Goal: Book appointment/travel/reservation

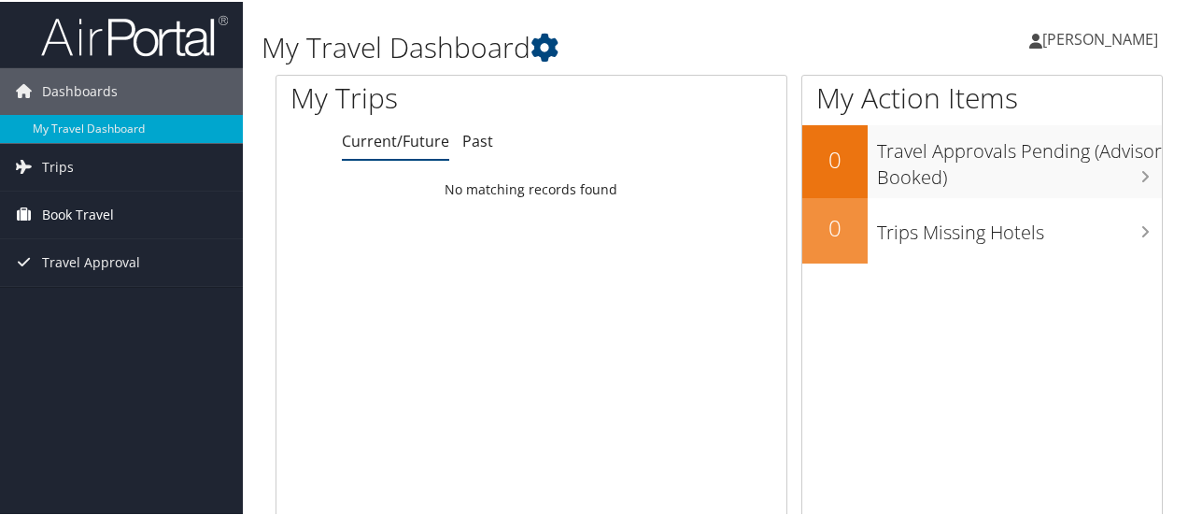
click at [64, 213] on span "Book Travel" at bounding box center [78, 213] width 72 height 47
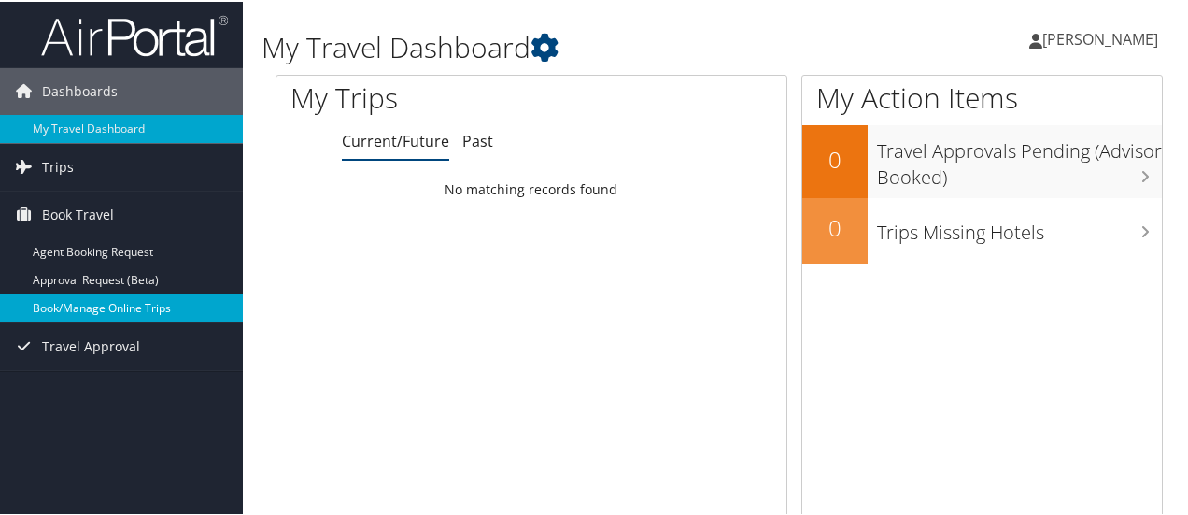
click at [50, 297] on link "Book/Manage Online Trips" at bounding box center [121, 306] width 243 height 28
click at [71, 305] on link "Book/Manage Online Trips" at bounding box center [121, 306] width 243 height 28
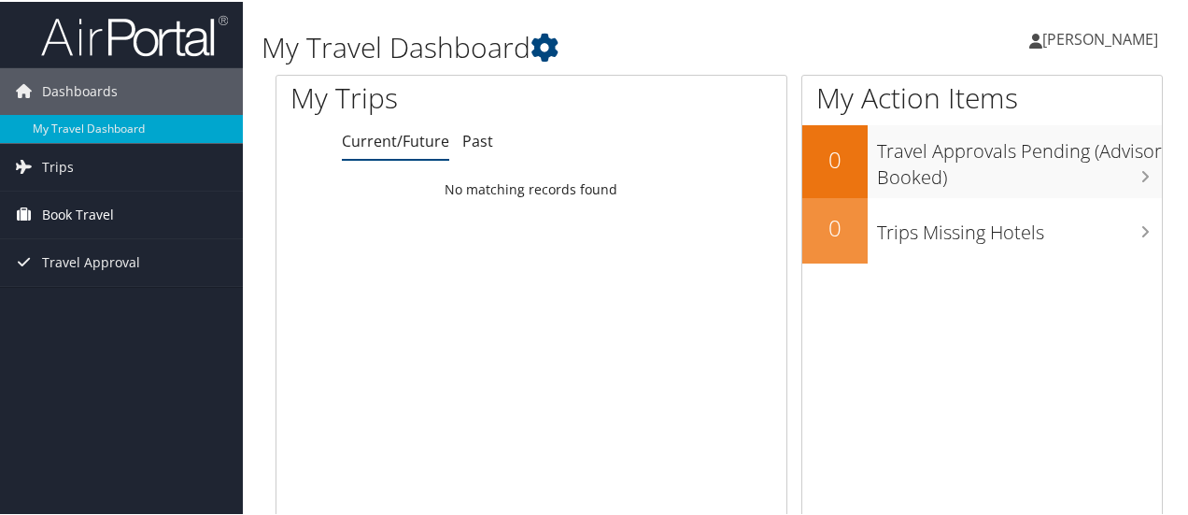
click at [66, 215] on span "Book Travel" at bounding box center [78, 213] width 72 height 47
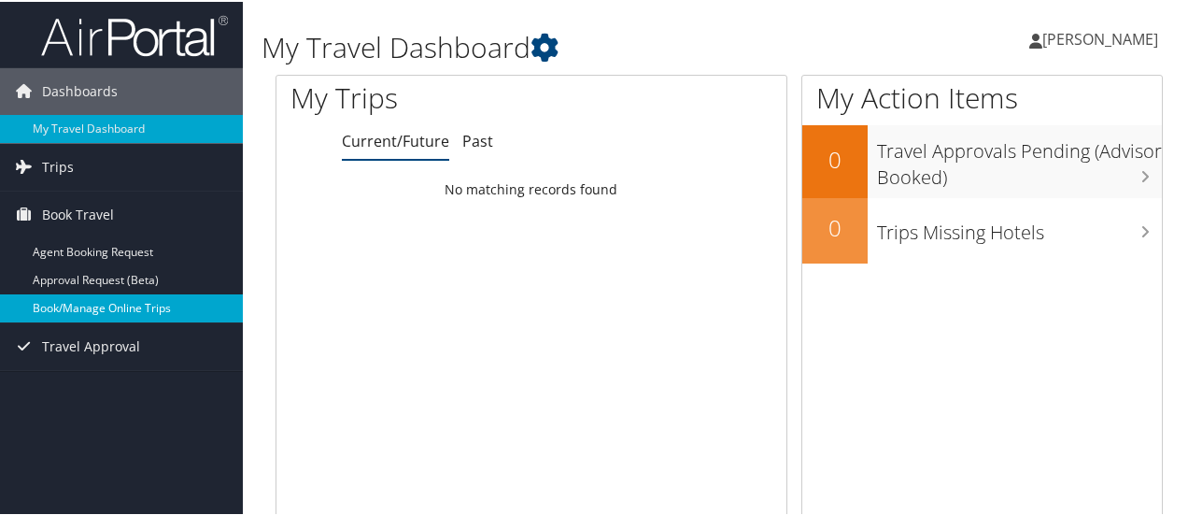
click at [67, 299] on link "Book/Manage Online Trips" at bounding box center [121, 306] width 243 height 28
